Goal: Transaction & Acquisition: Book appointment/travel/reservation

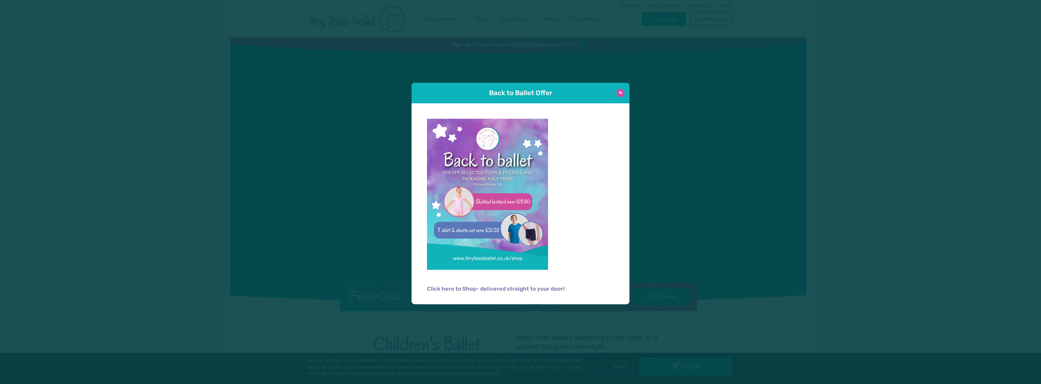
click at [622, 93] on button at bounding box center [620, 93] width 8 height 8
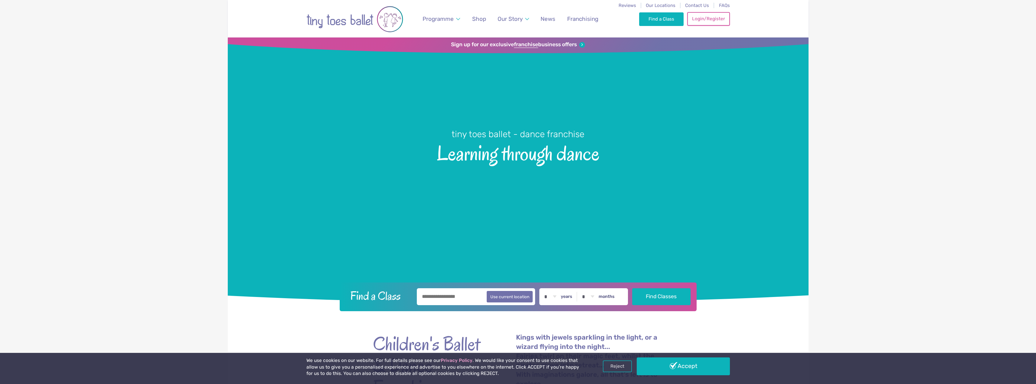
click at [695, 22] on link "Login/Register" at bounding box center [708, 18] width 42 height 13
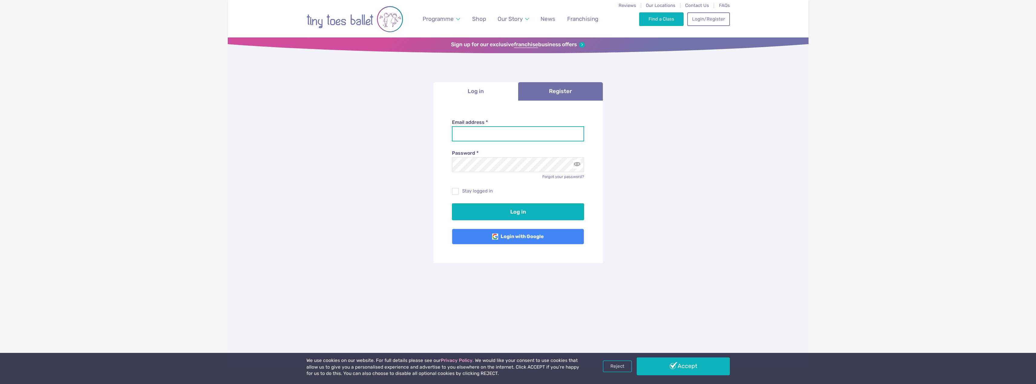
click at [538, 136] on input "Email address *" at bounding box center [518, 133] width 132 height 15
type input "**********"
click at [452, 204] on button "Log in" at bounding box center [518, 212] width 132 height 17
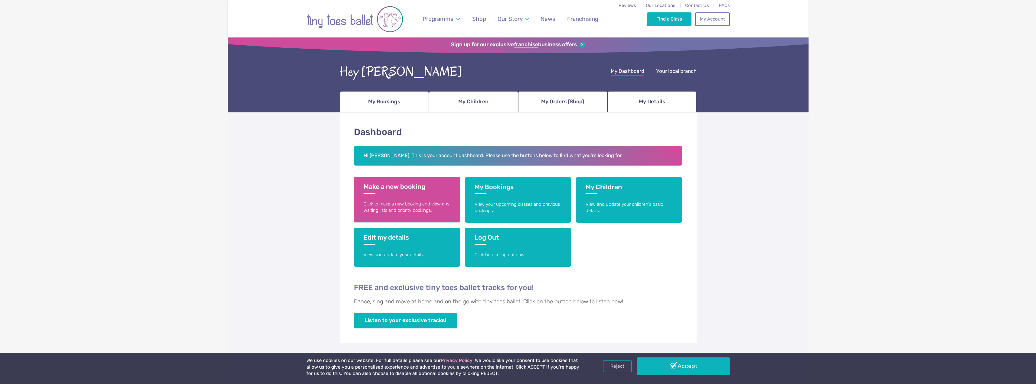
click at [432, 213] on p "Click to make a new booking and view any waiting lists and priority bookings." at bounding box center [407, 207] width 87 height 13
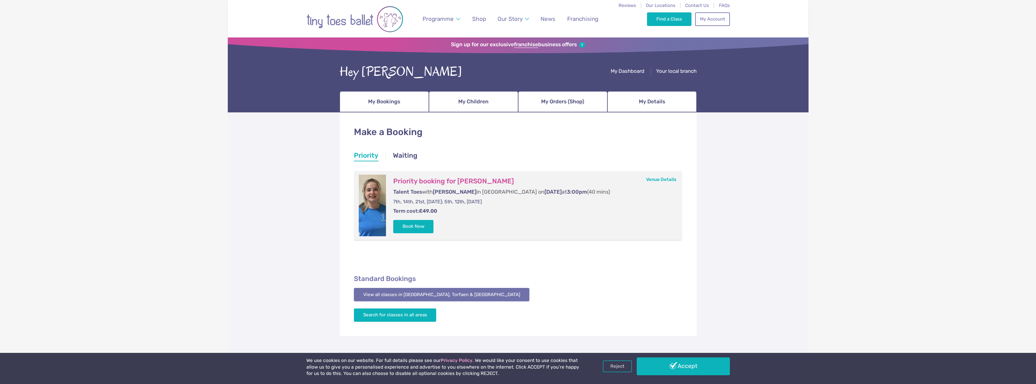
click at [406, 298] on link "View all classes in [GEOGRAPHIC_DATA], Torfaen & [GEOGRAPHIC_DATA]" at bounding box center [442, 294] width 176 height 13
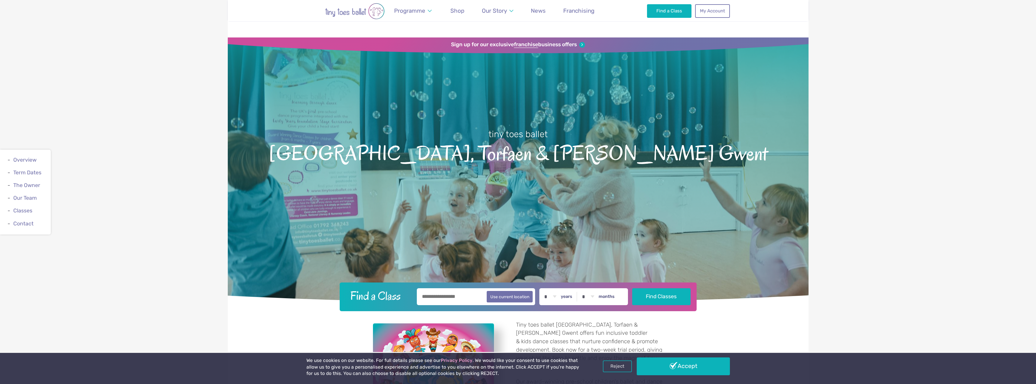
scroll to position [950, 0]
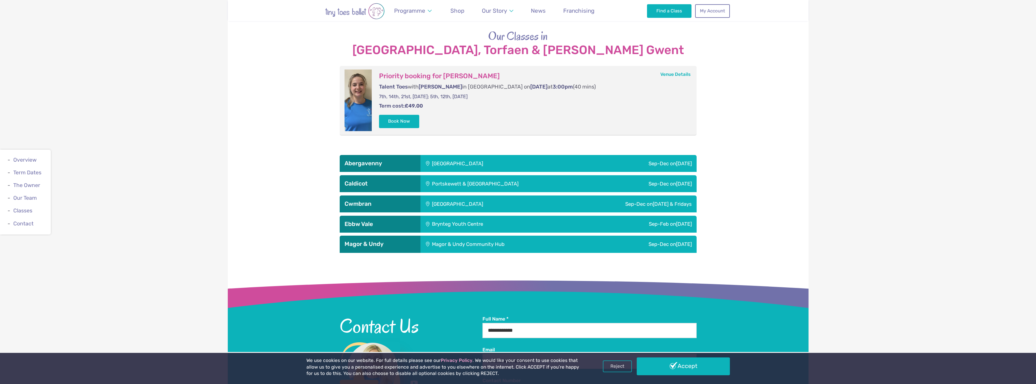
click at [457, 155] on div "Llanfoist Village Hall" at bounding box center [497, 163] width 155 height 17
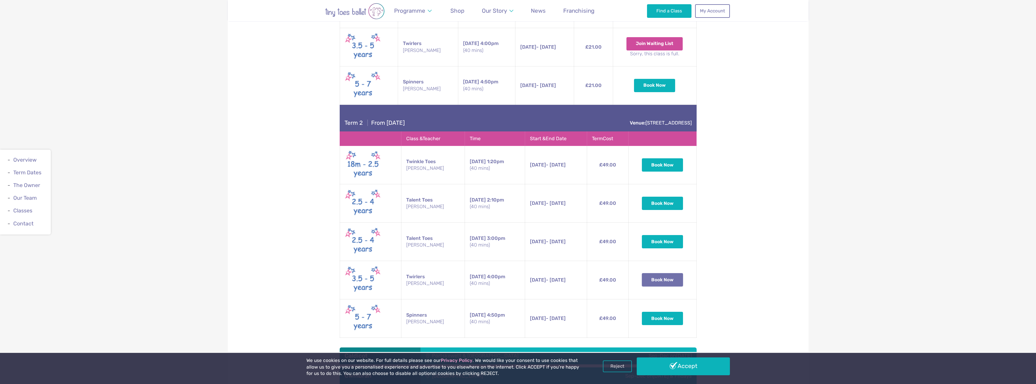
scroll to position [1252, 0]
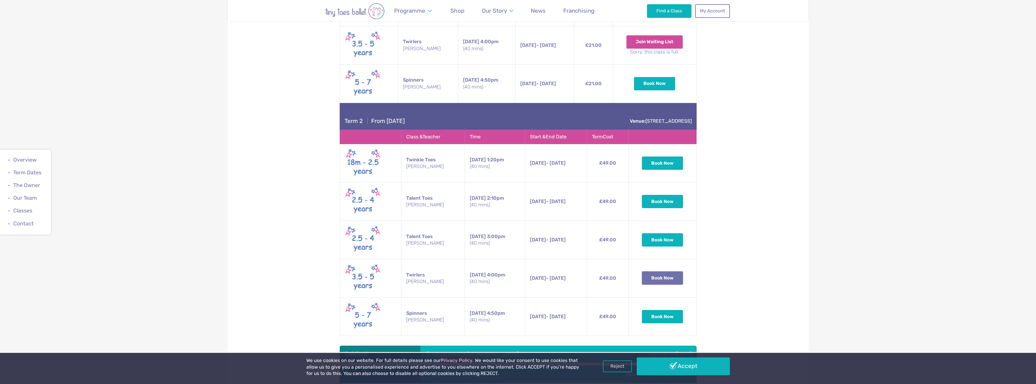
click at [652, 272] on button "Book Now" at bounding box center [662, 278] width 41 height 13
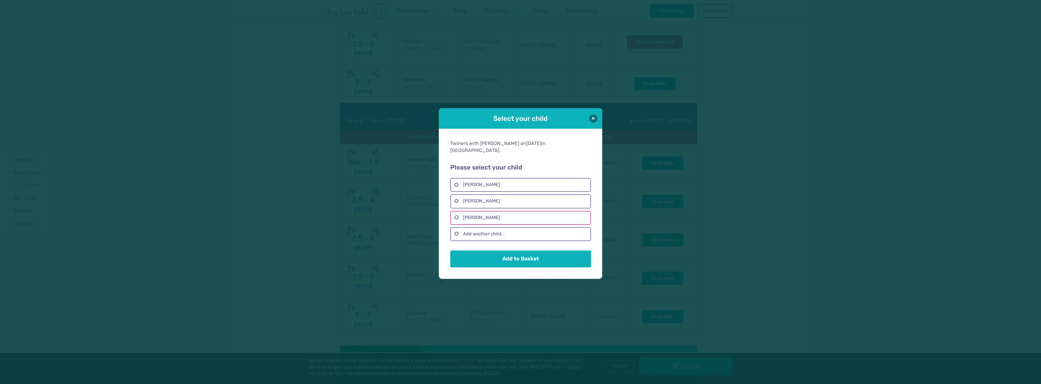
click at [515, 214] on label "Lydia Bevan" at bounding box center [520, 218] width 140 height 14
click at [513, 254] on button "Add to Basket" at bounding box center [520, 258] width 140 height 17
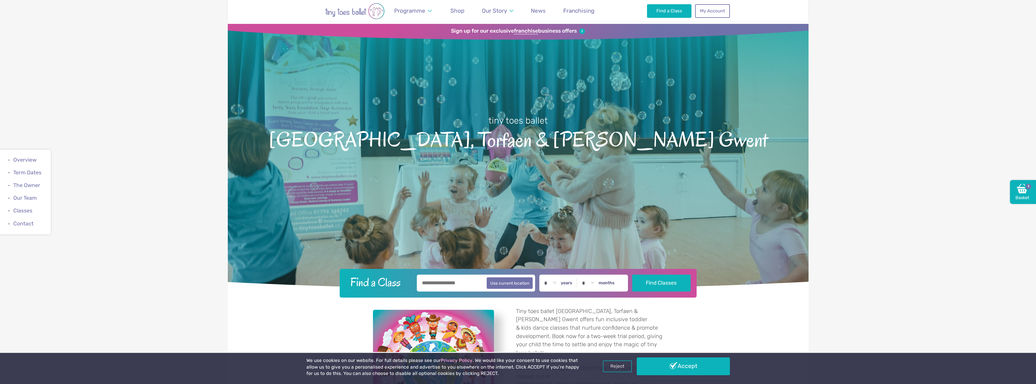
scroll to position [0, 0]
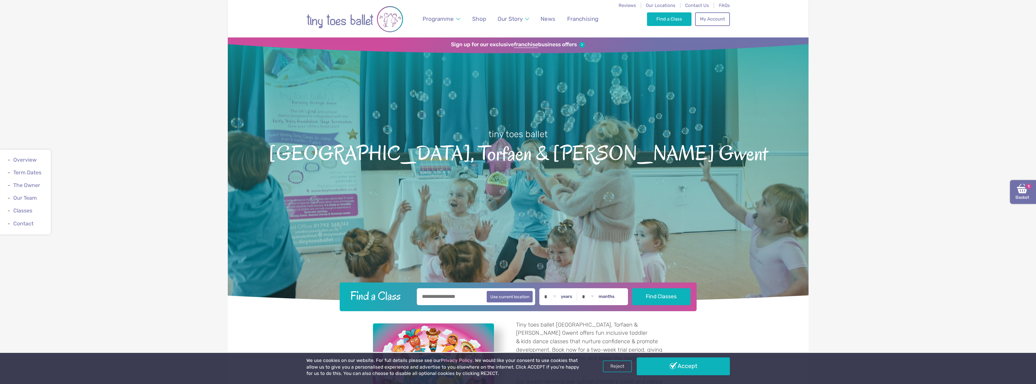
click at [1021, 194] on img at bounding box center [1022, 188] width 11 height 11
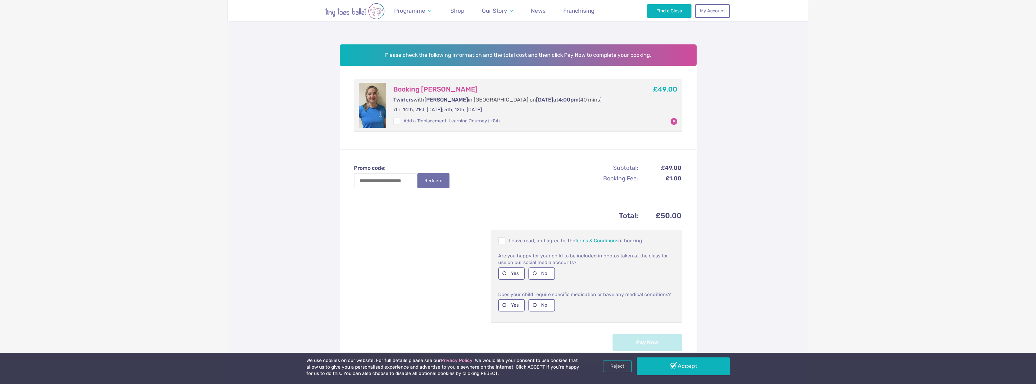
scroll to position [121, 0]
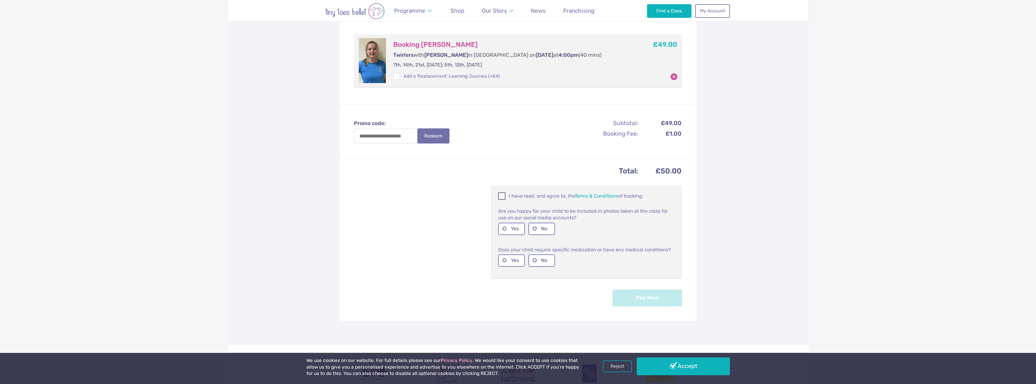
click at [505, 198] on span at bounding box center [502, 197] width 7 height 6
click at [505, 230] on label "Yes" at bounding box center [511, 229] width 27 height 12
click at [537, 262] on label "No" at bounding box center [541, 261] width 27 height 12
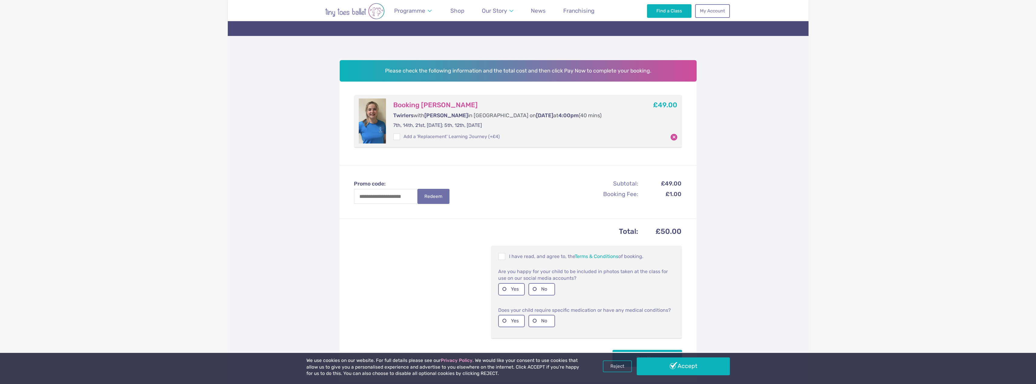
scroll to position [91, 0]
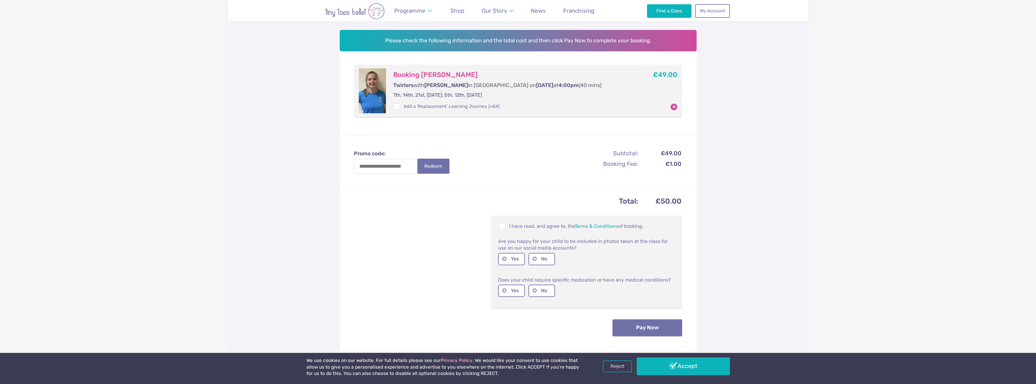
click at [658, 329] on button "Pay Now" at bounding box center [648, 328] width 70 height 17
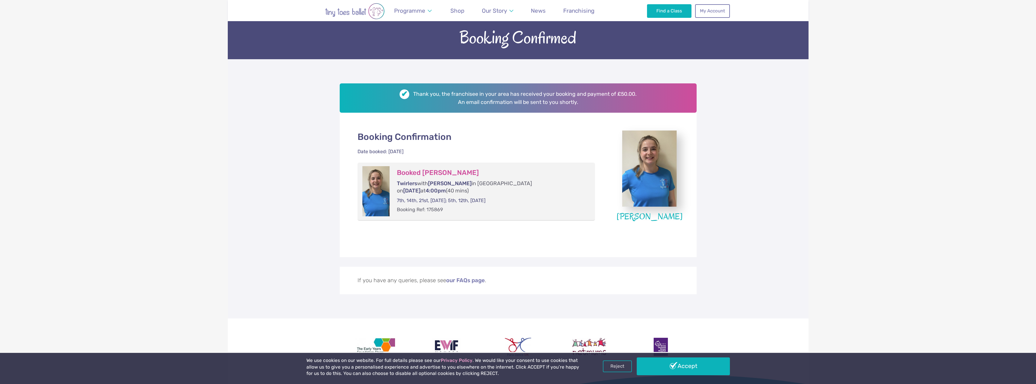
scroll to position [60, 0]
